Goal: Download file/media

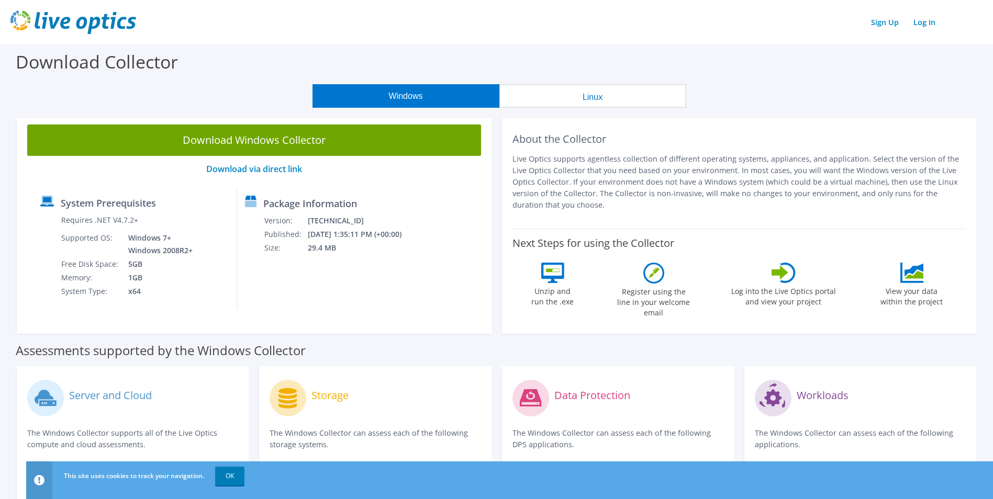
click at [300, 140] on link "Download Windows Collector" at bounding box center [254, 140] width 454 height 31
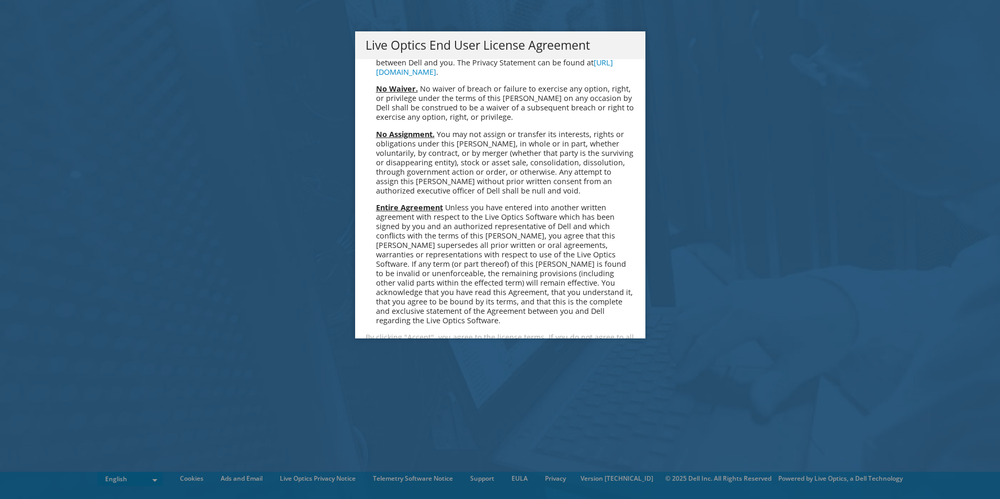
scroll to position [3957, 0]
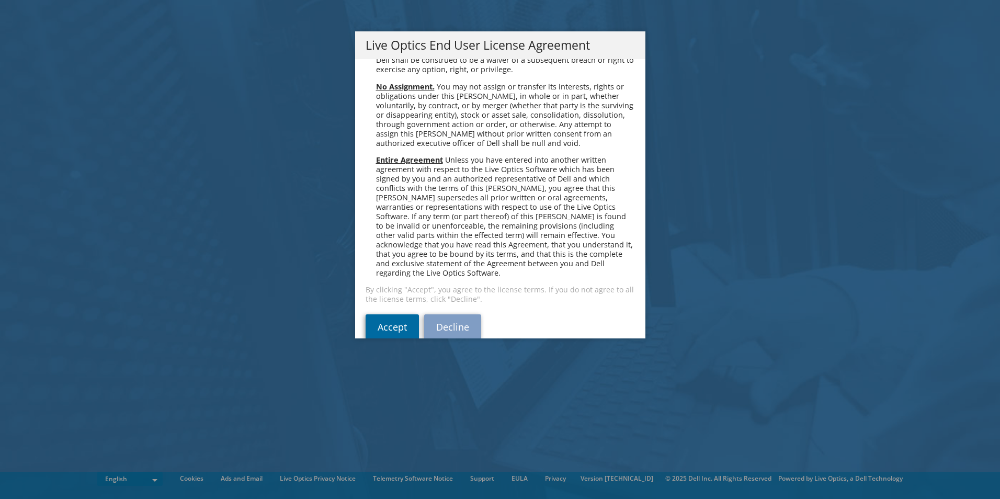
click at [401, 314] on link "Accept" at bounding box center [392, 326] width 53 height 25
